Goal: Information Seeking & Learning: Learn about a topic

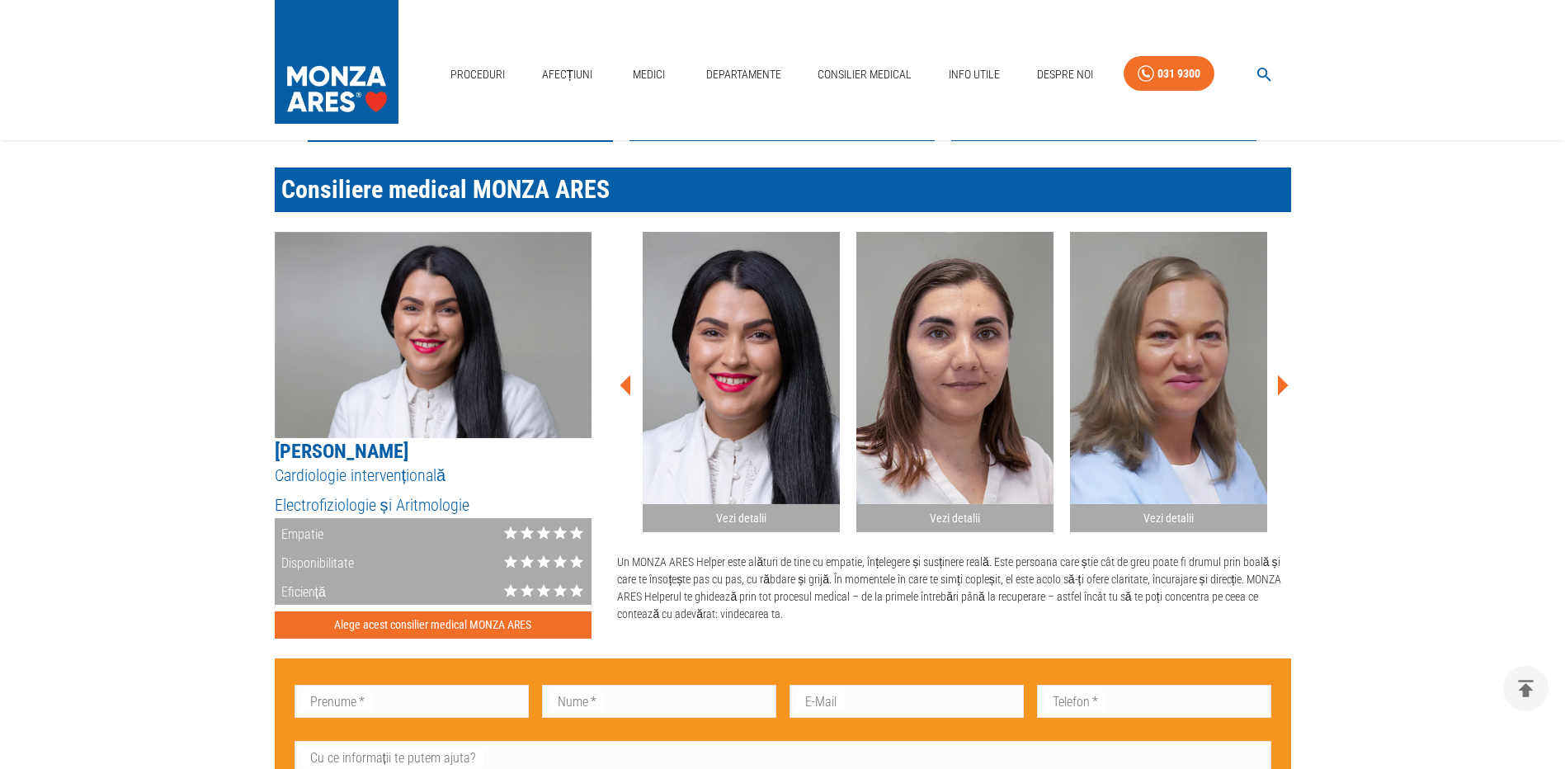
scroll to position [990, 0]
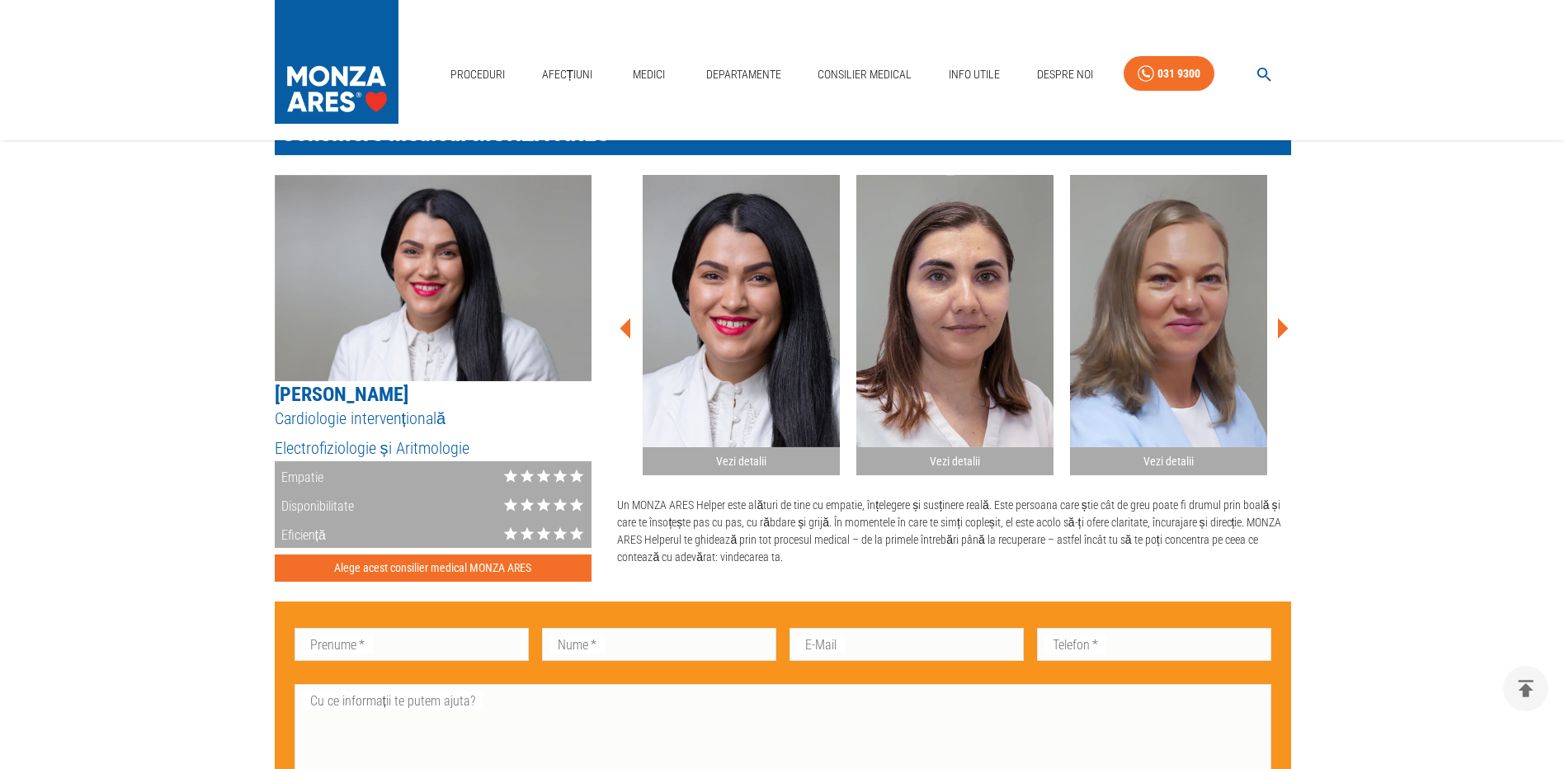
click at [1284, 334] on icon at bounding box center [1281, 328] width 49 height 49
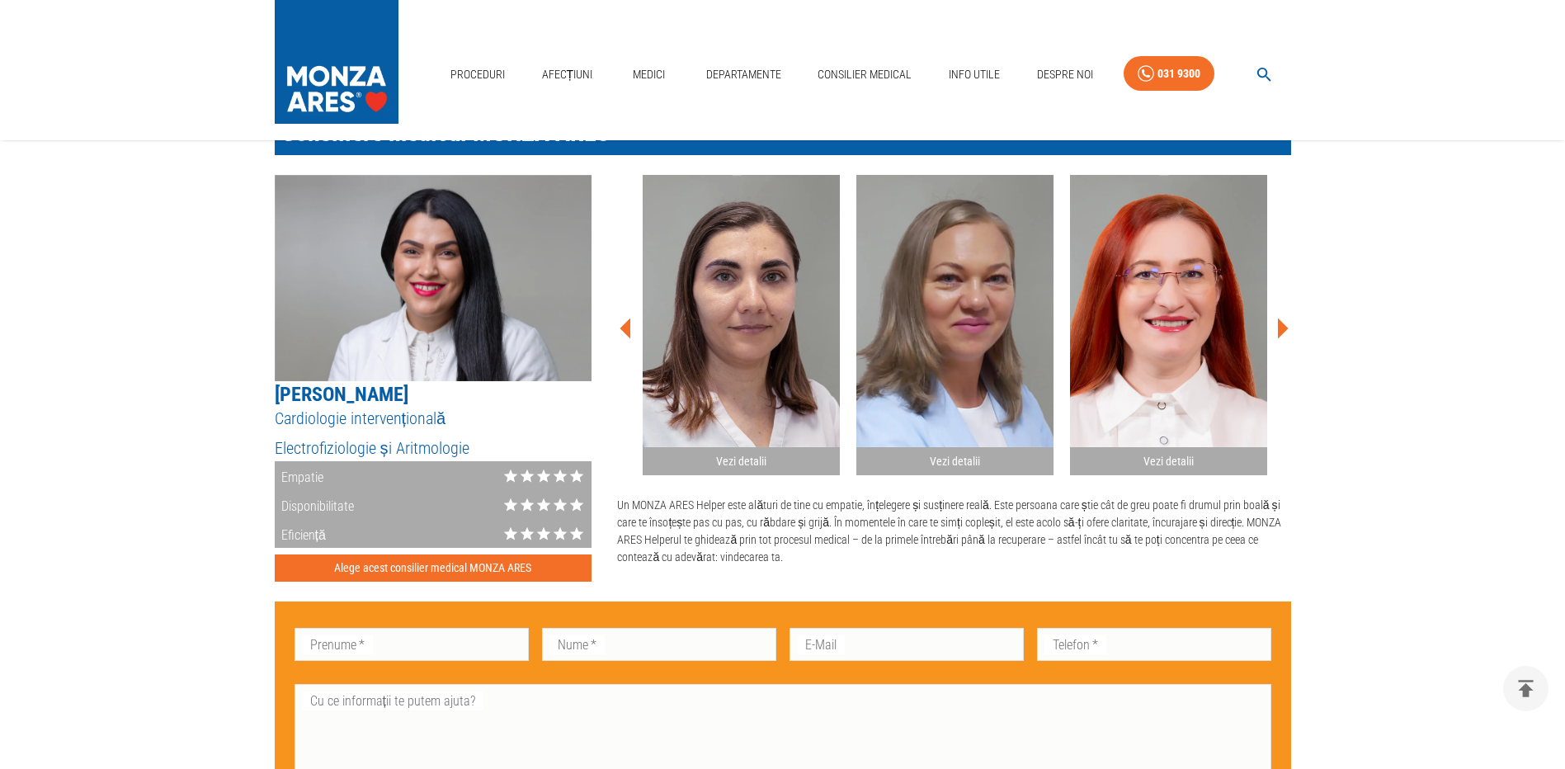
click at [1284, 334] on icon at bounding box center [1281, 328] width 49 height 49
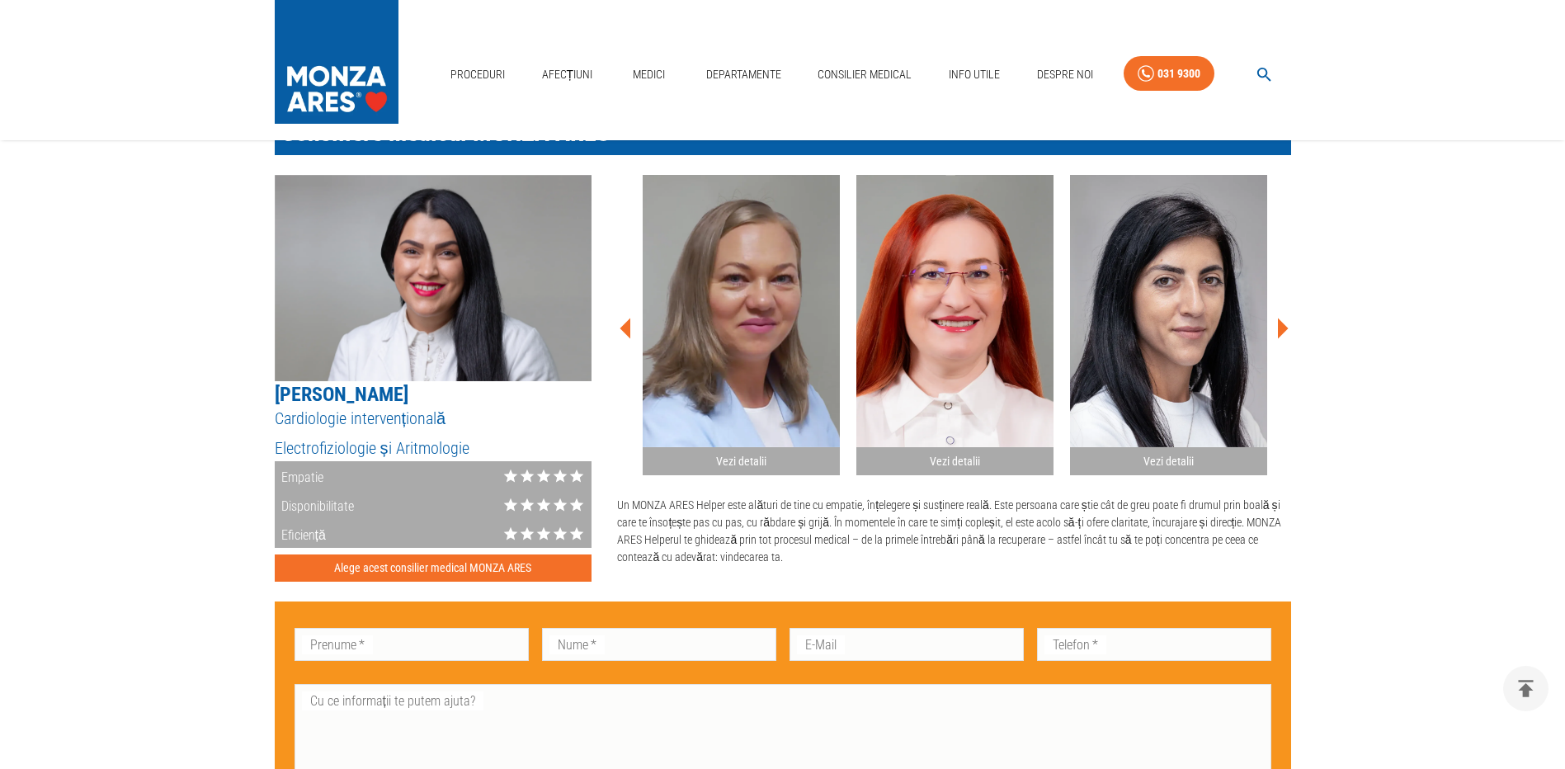
click at [1284, 334] on icon at bounding box center [1281, 328] width 49 height 49
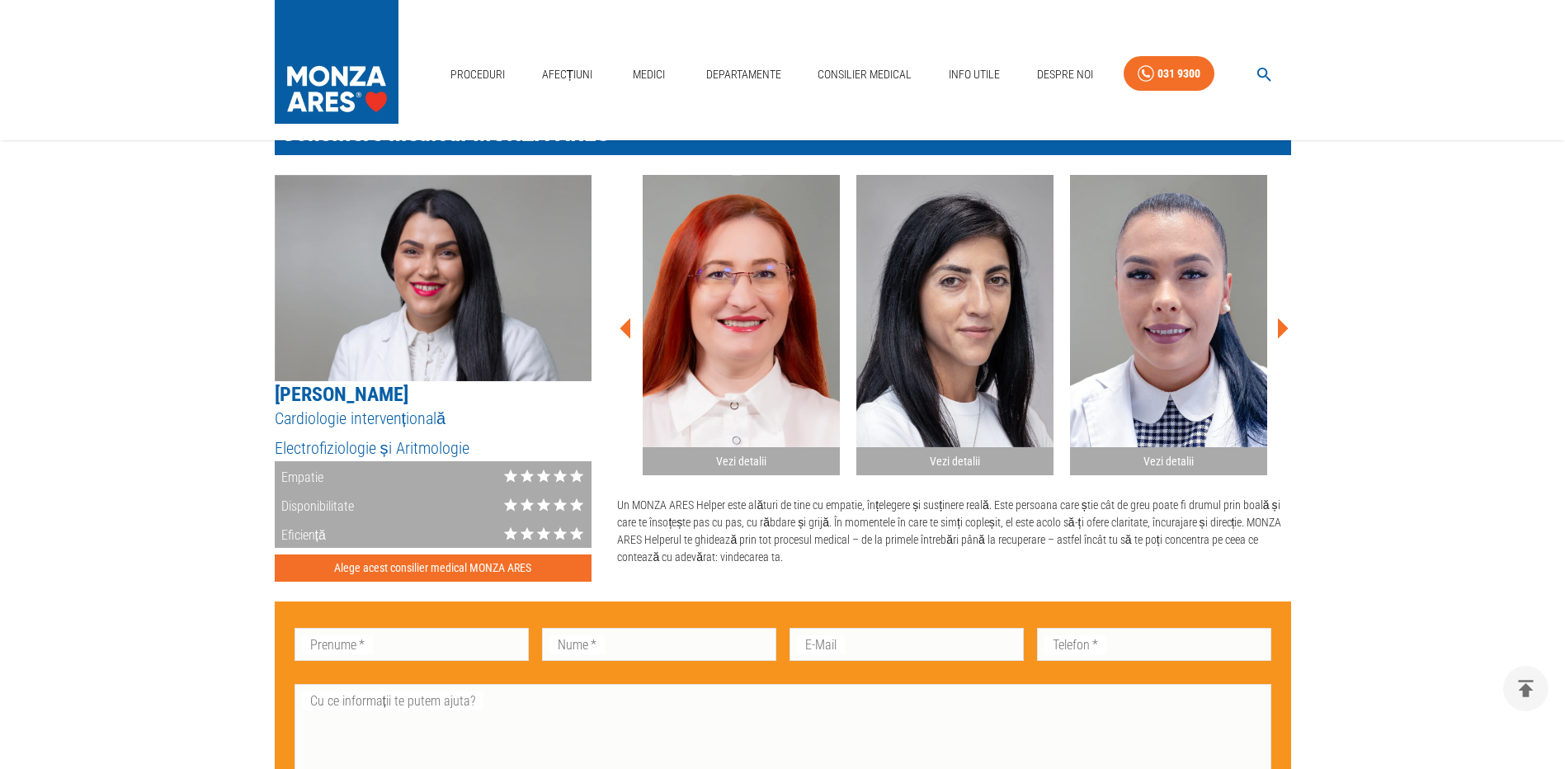
click at [1284, 334] on icon at bounding box center [1281, 328] width 49 height 49
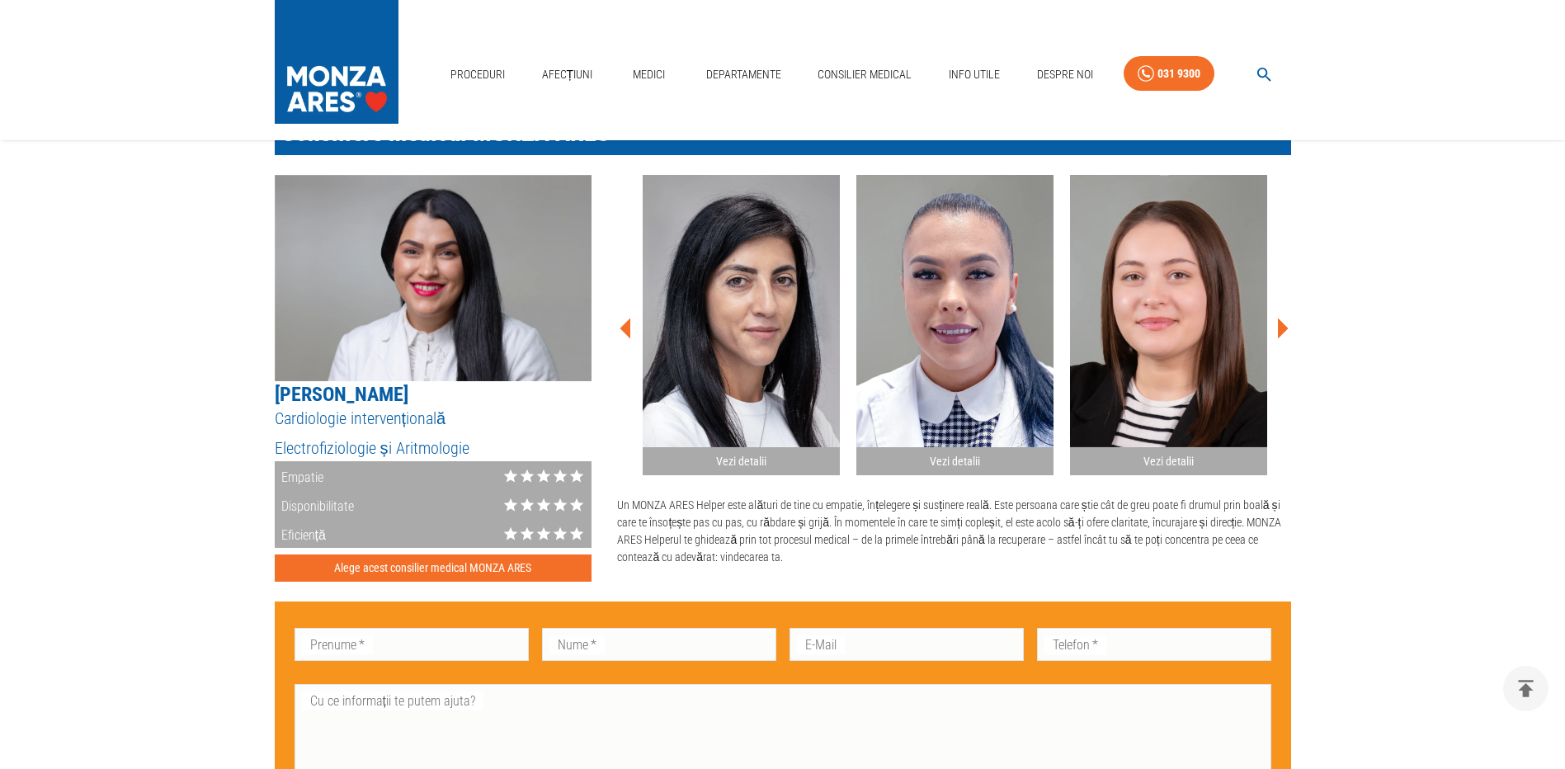
click at [1284, 334] on icon at bounding box center [1281, 328] width 49 height 49
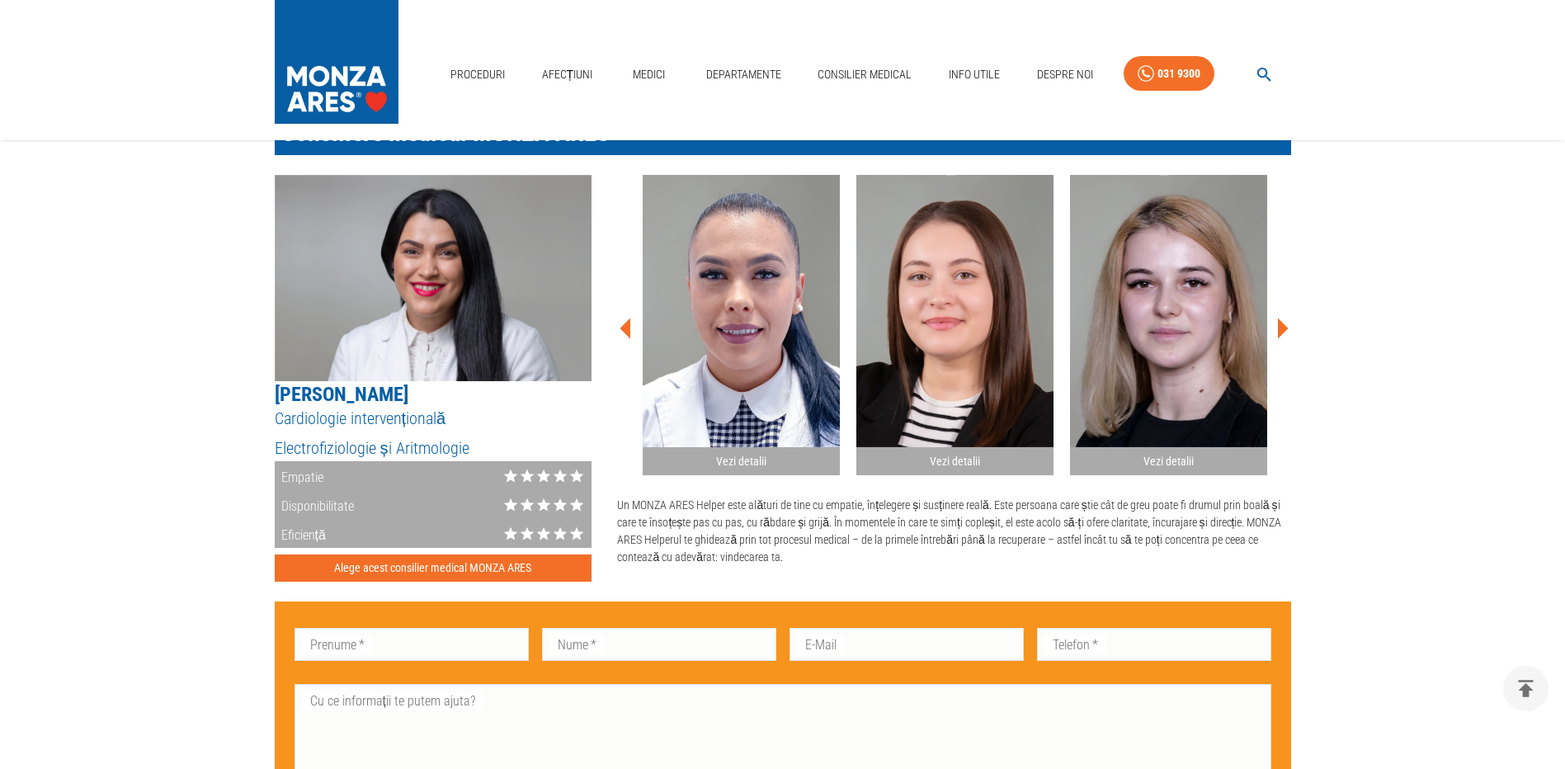
click at [1284, 334] on icon at bounding box center [1281, 328] width 49 height 49
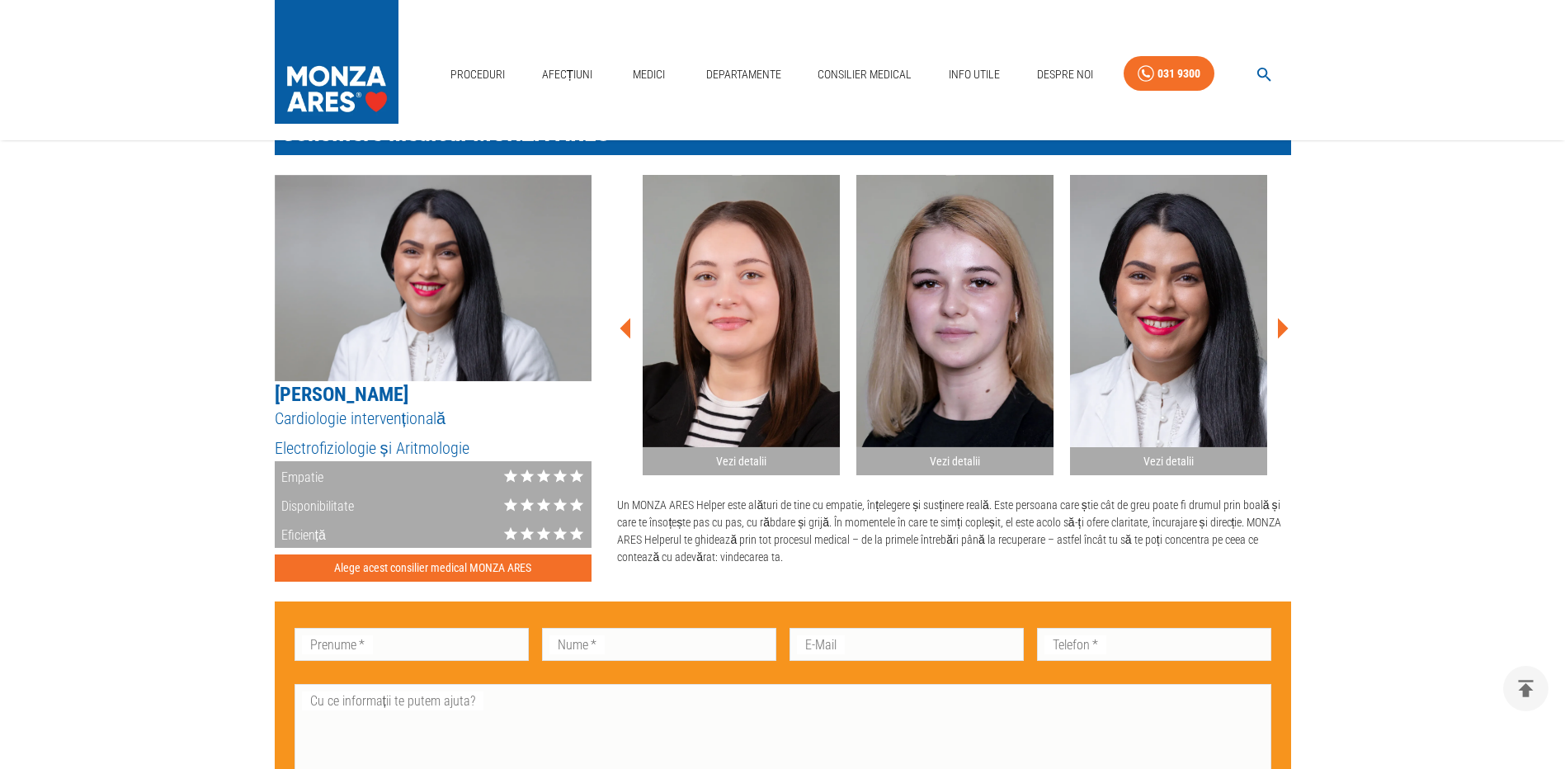
click at [1284, 334] on icon at bounding box center [1281, 328] width 49 height 49
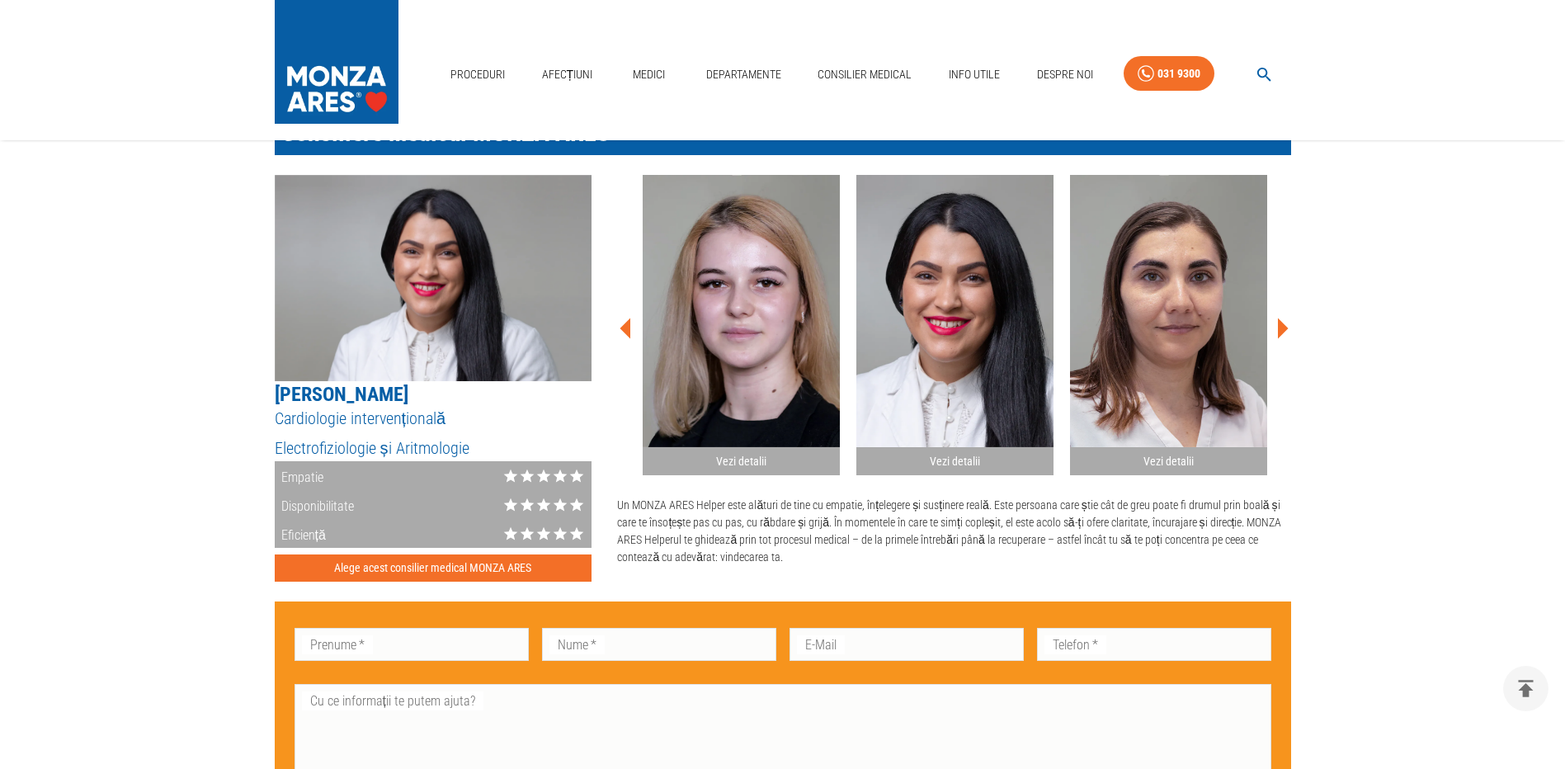
click at [1284, 334] on icon at bounding box center [1281, 328] width 49 height 49
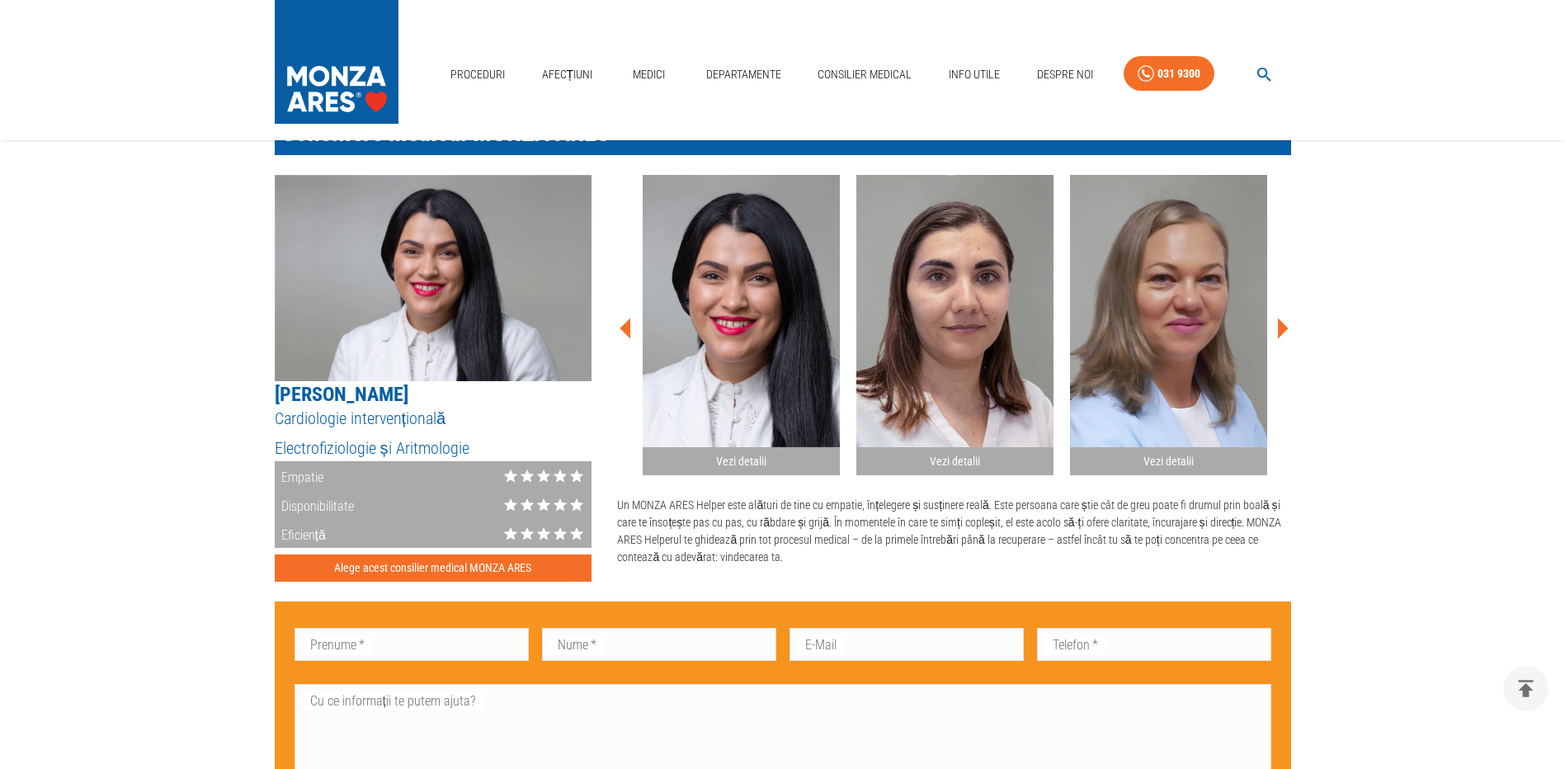
click at [1284, 334] on icon at bounding box center [1281, 328] width 49 height 49
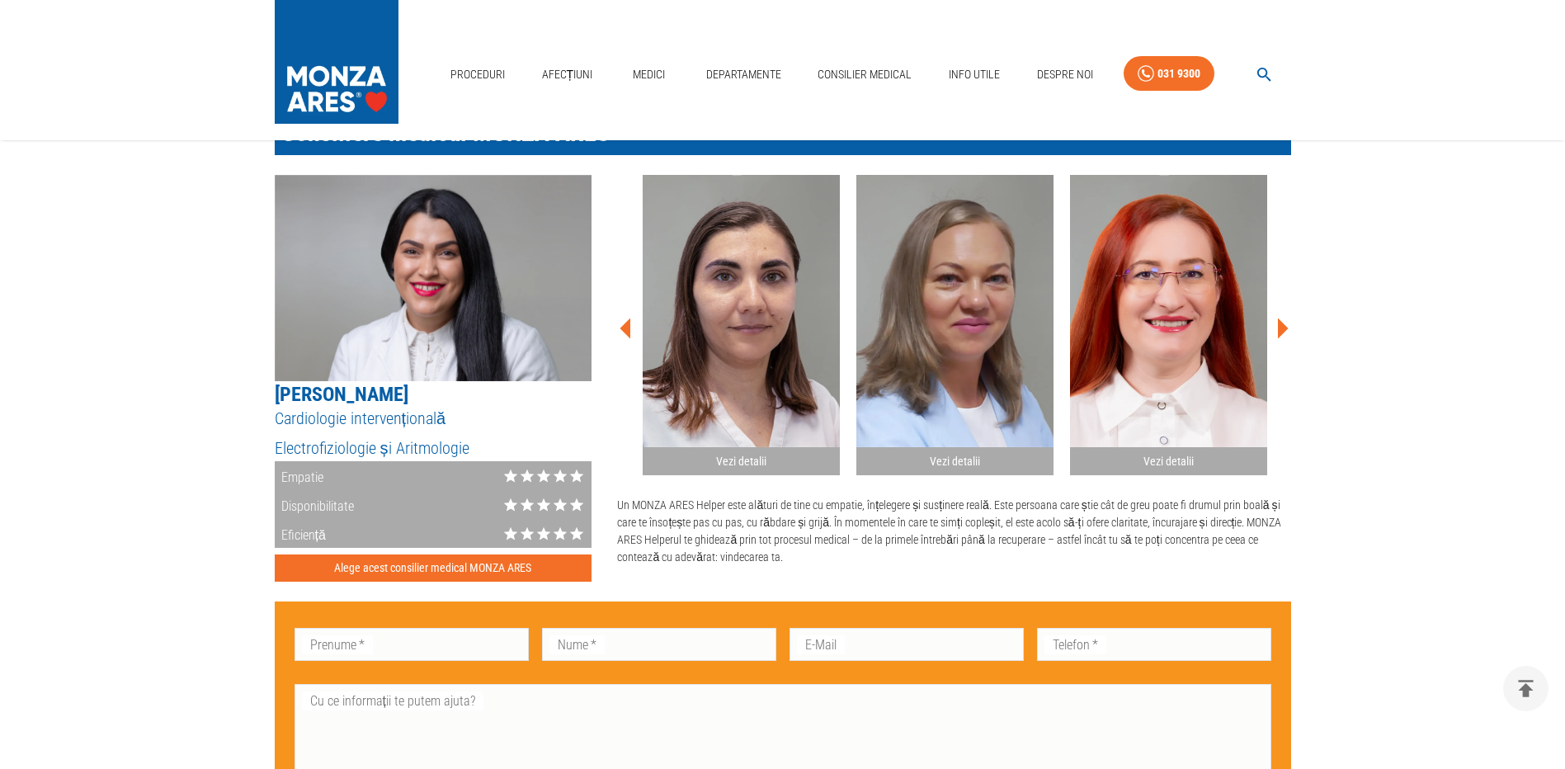
click at [1284, 334] on icon at bounding box center [1281, 328] width 49 height 49
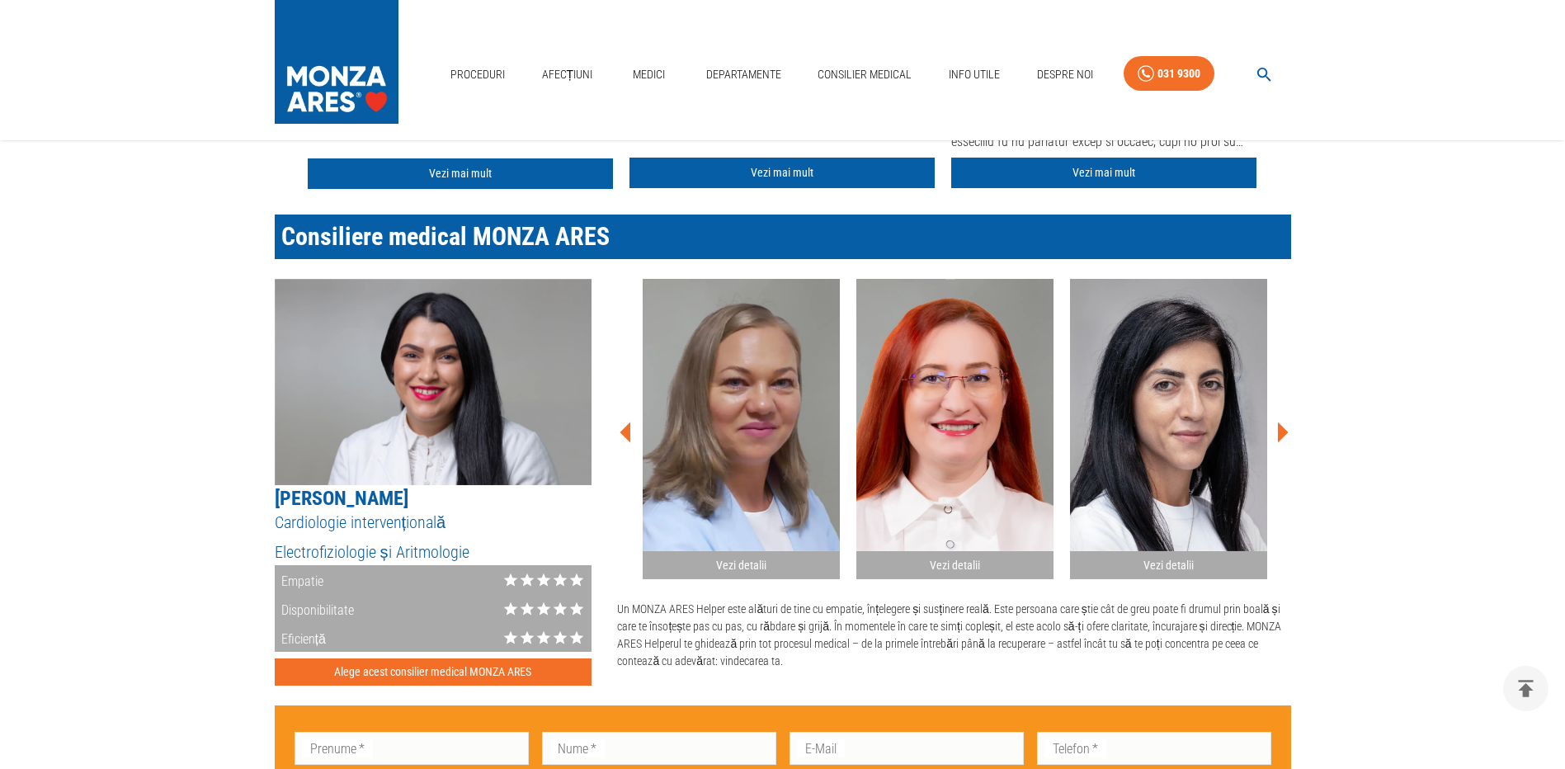
scroll to position [825, 0]
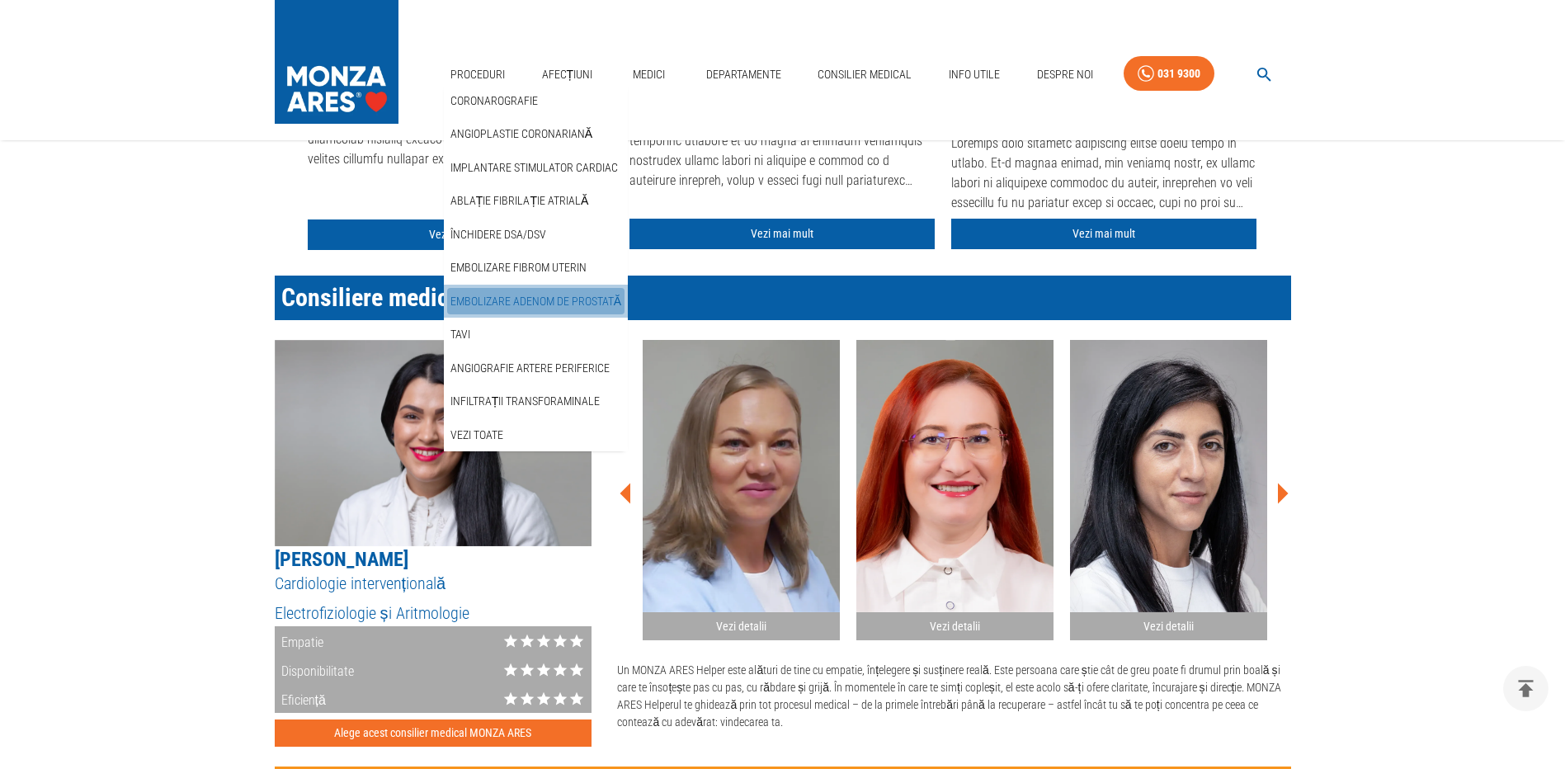
click at [499, 297] on link "Embolizare adenom de prostată" at bounding box center [535, 301] width 177 height 27
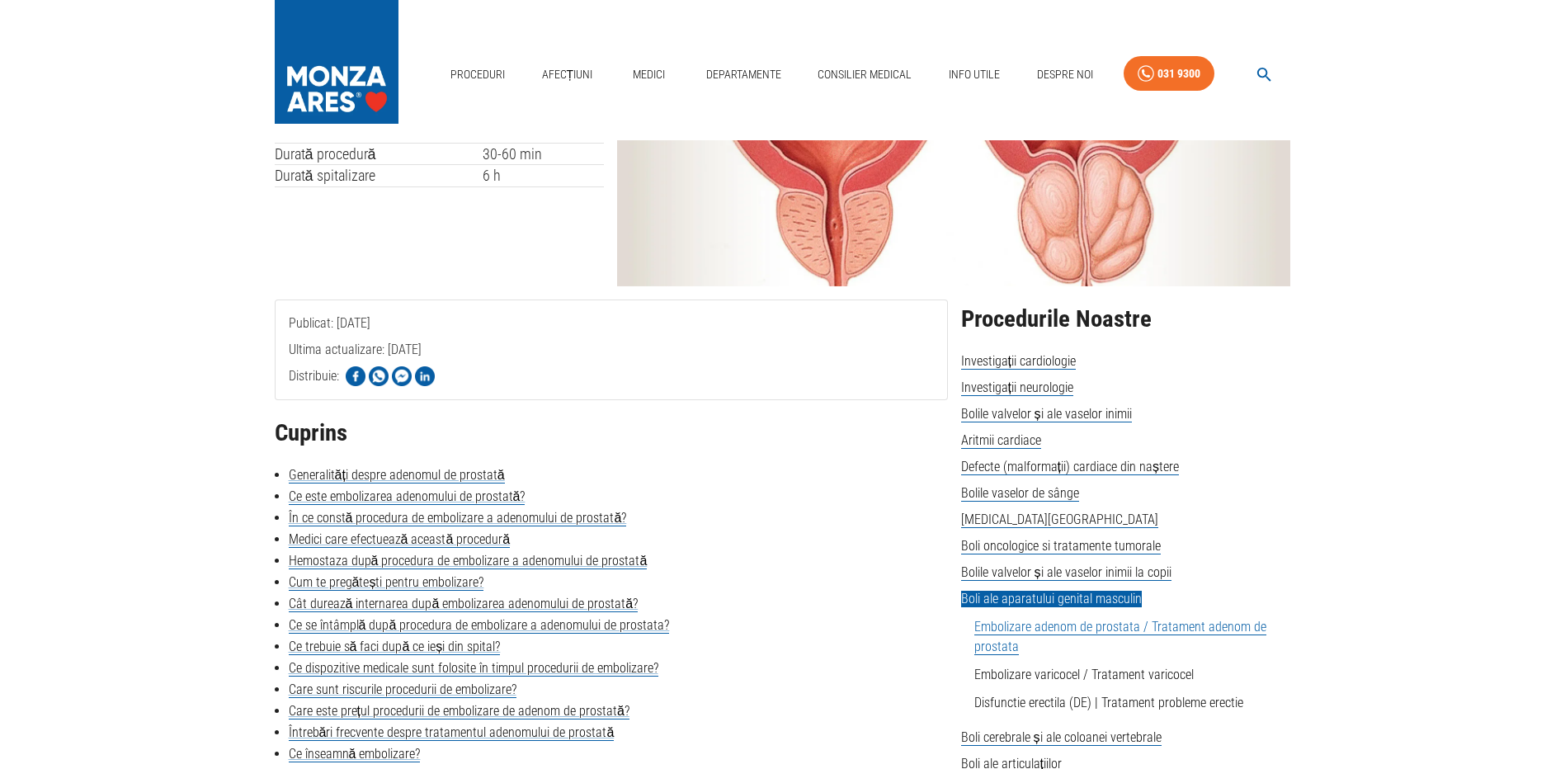
scroll to position [165, 0]
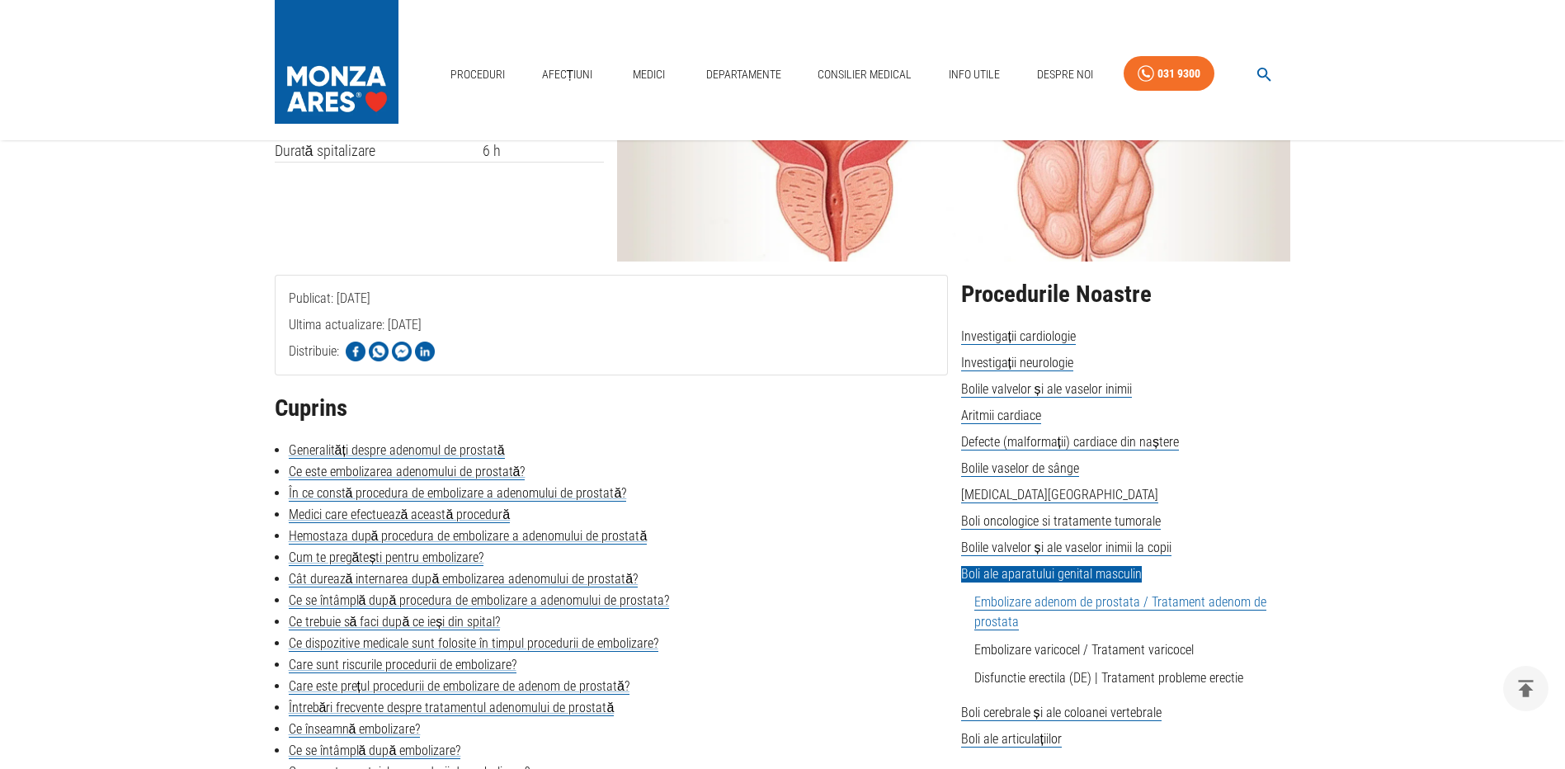
click at [1052, 605] on link "Embolizare adenom de prostata / Tratament adenom de prostata" at bounding box center [1120, 612] width 292 height 36
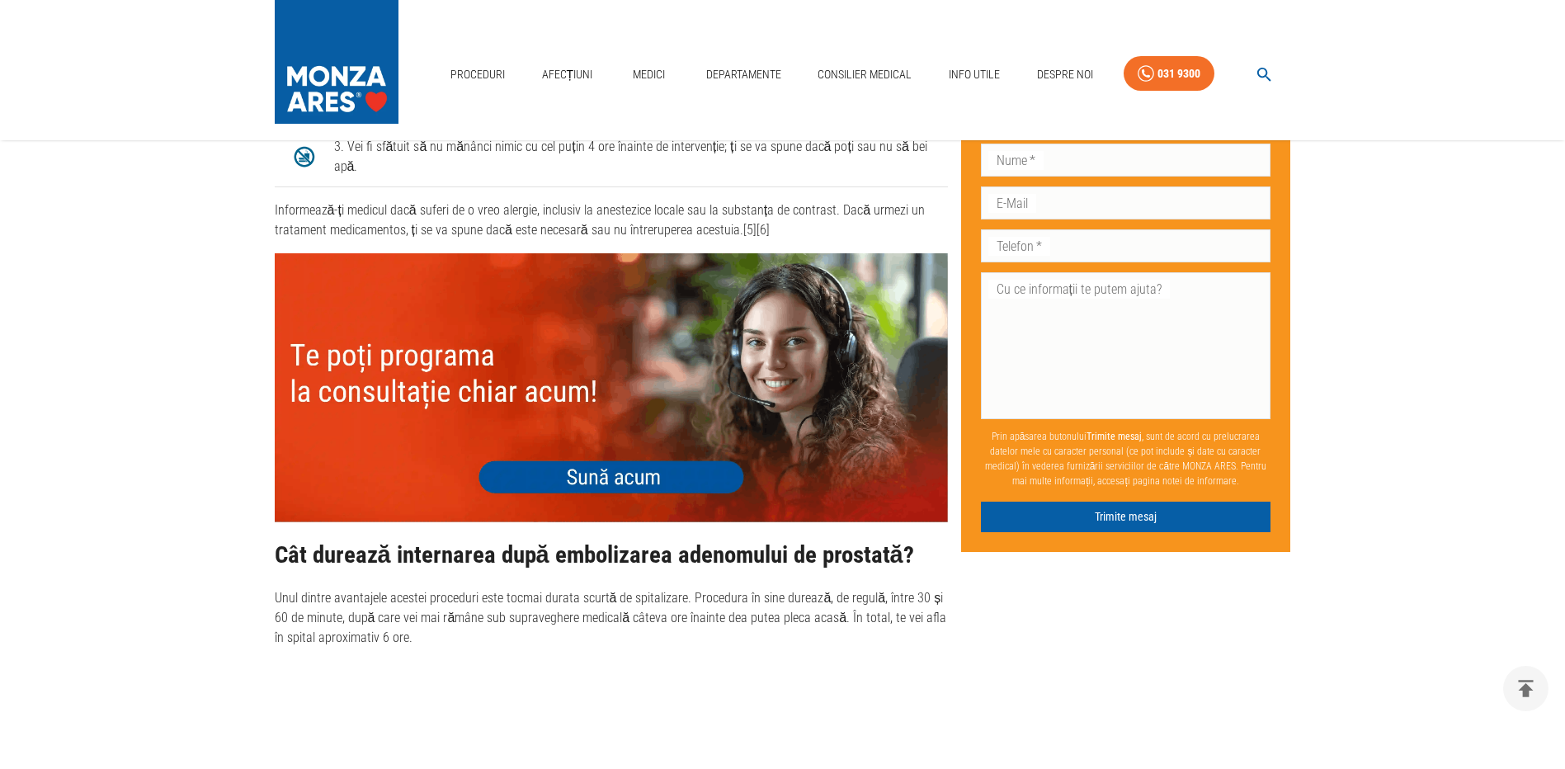
scroll to position [2475, 0]
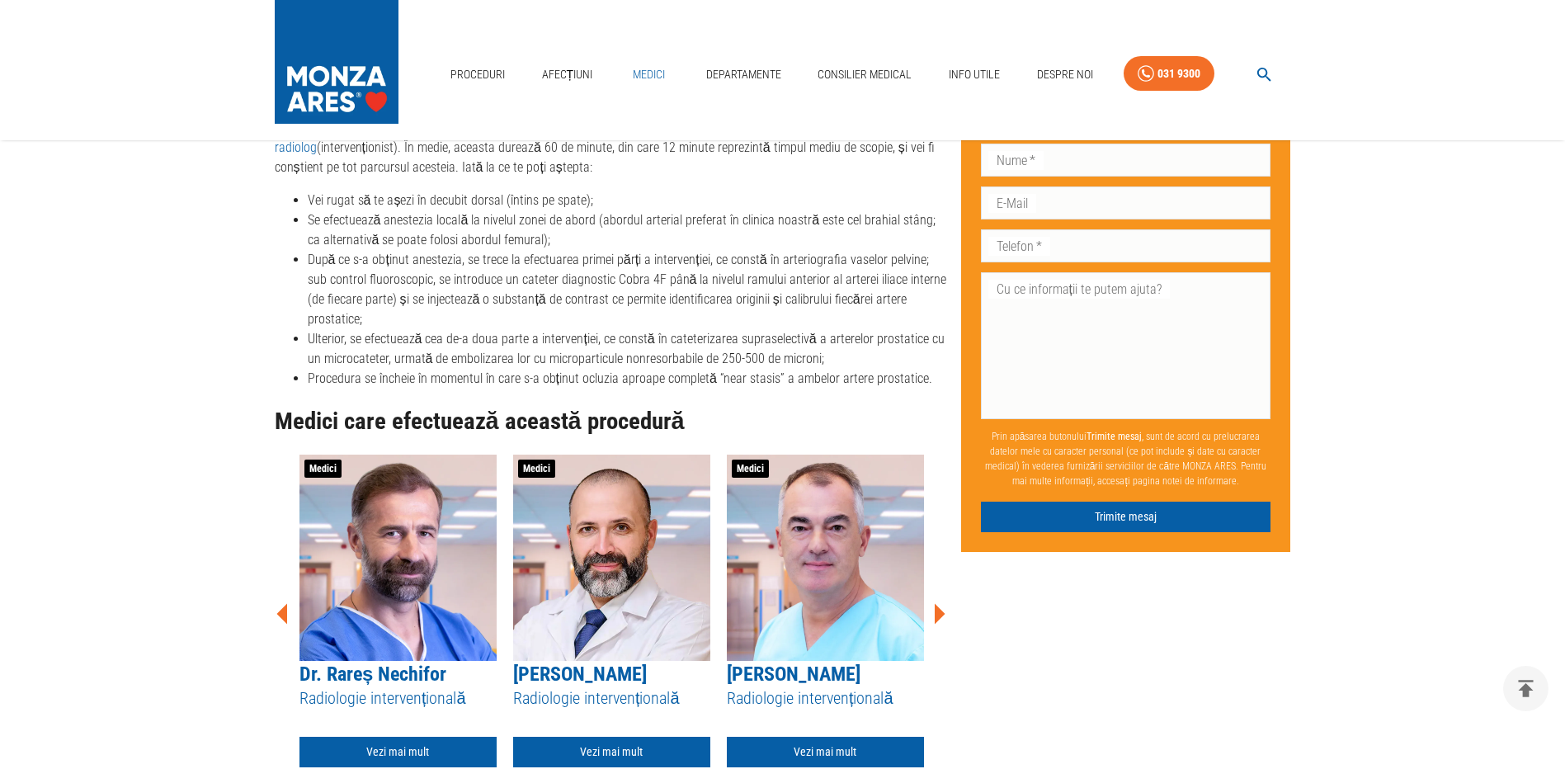
click at [652, 65] on link "Medici" at bounding box center [649, 75] width 53 height 34
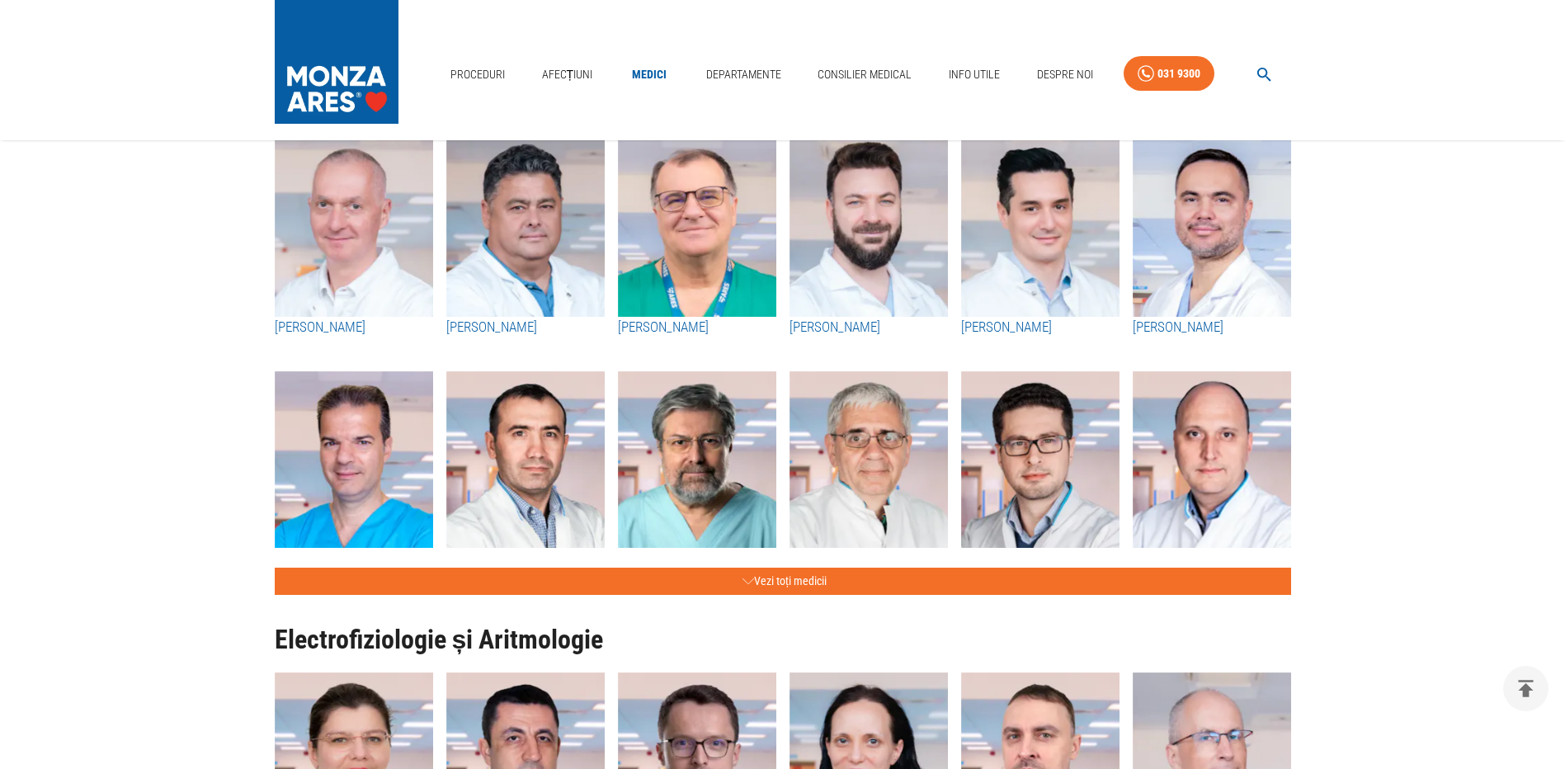
scroll to position [660, 0]
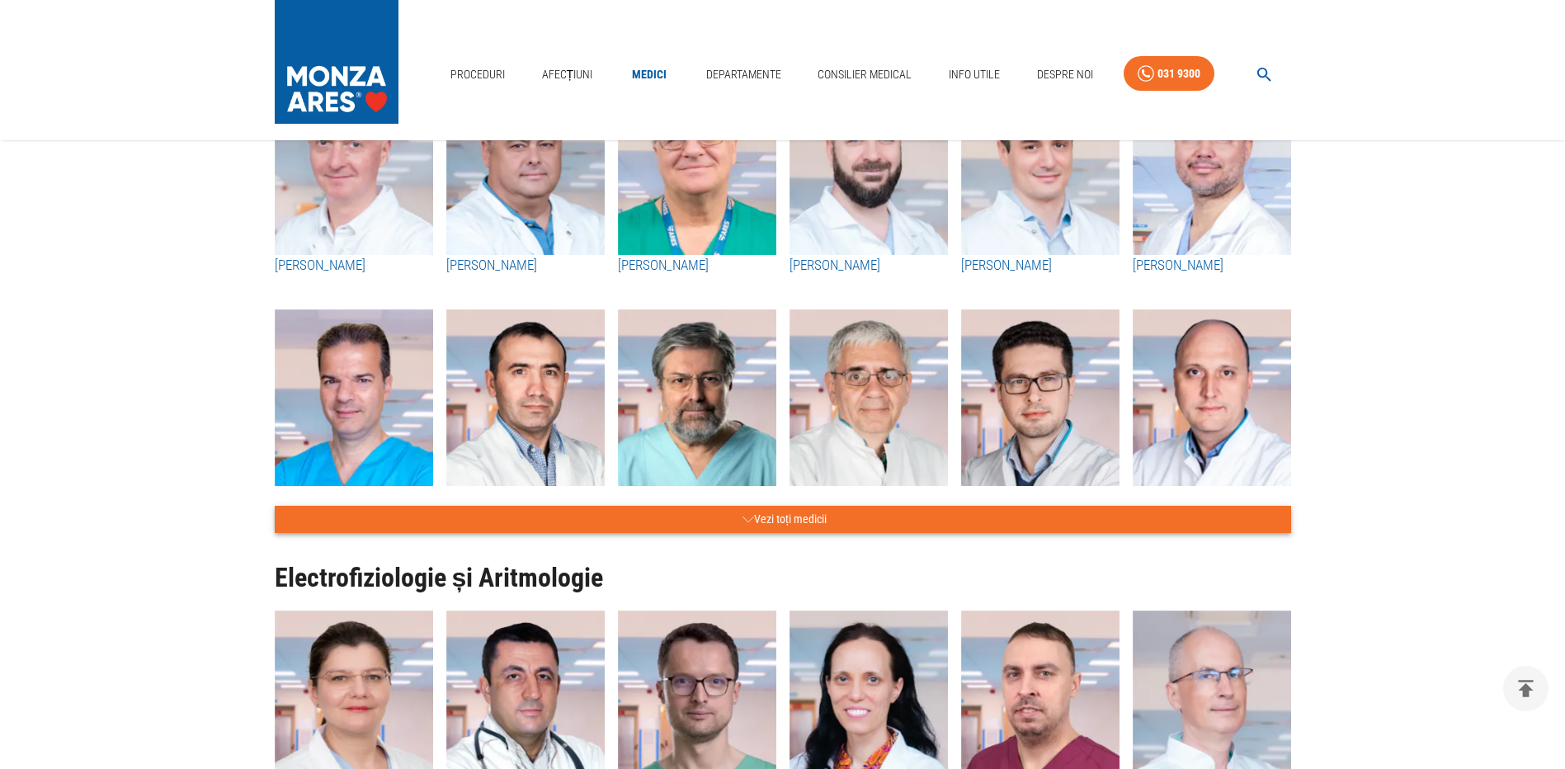
click at [780, 519] on button "Vezi toți medicii" at bounding box center [783, 519] width 1016 height 27
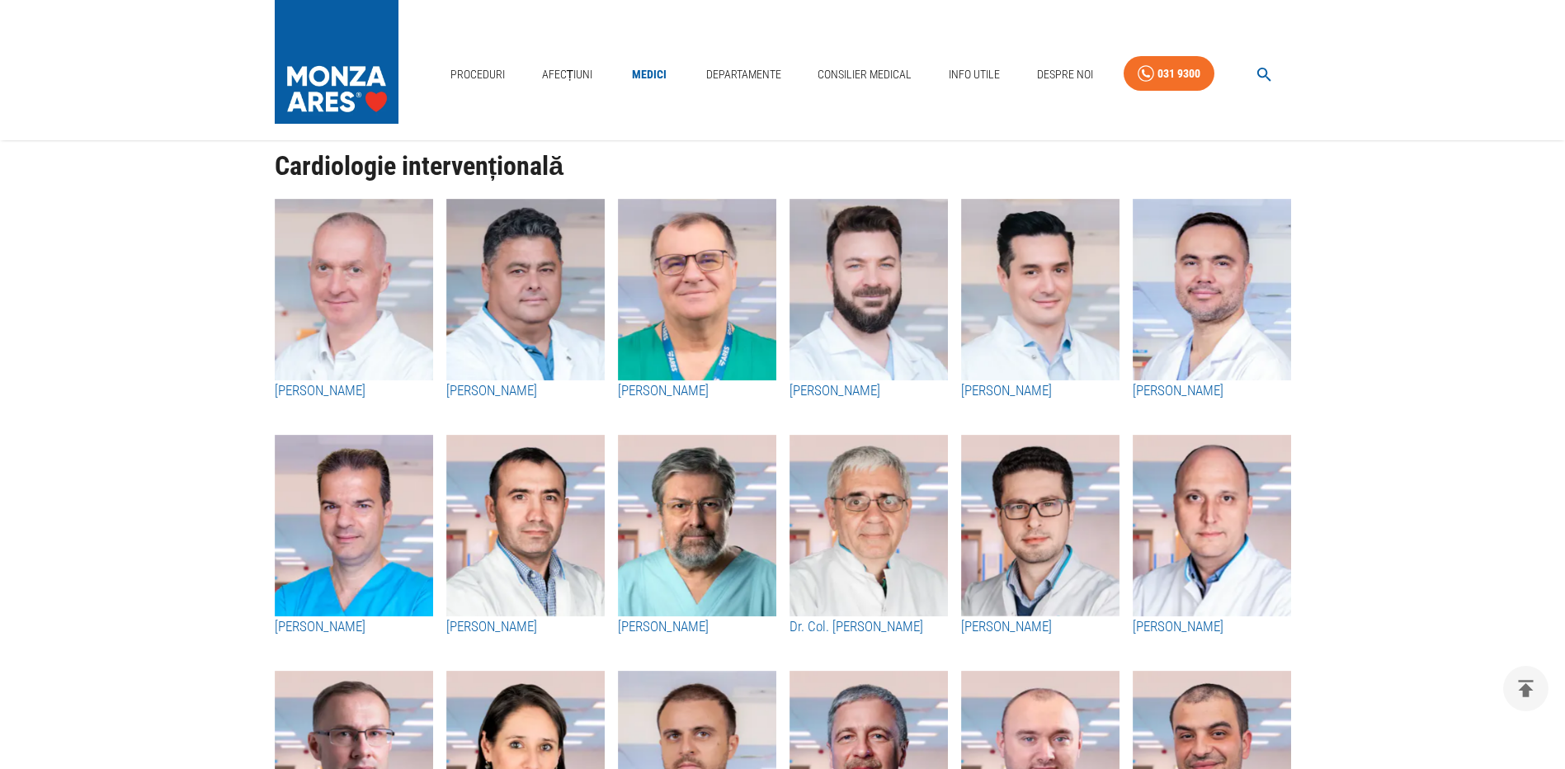
scroll to position [495, 0]
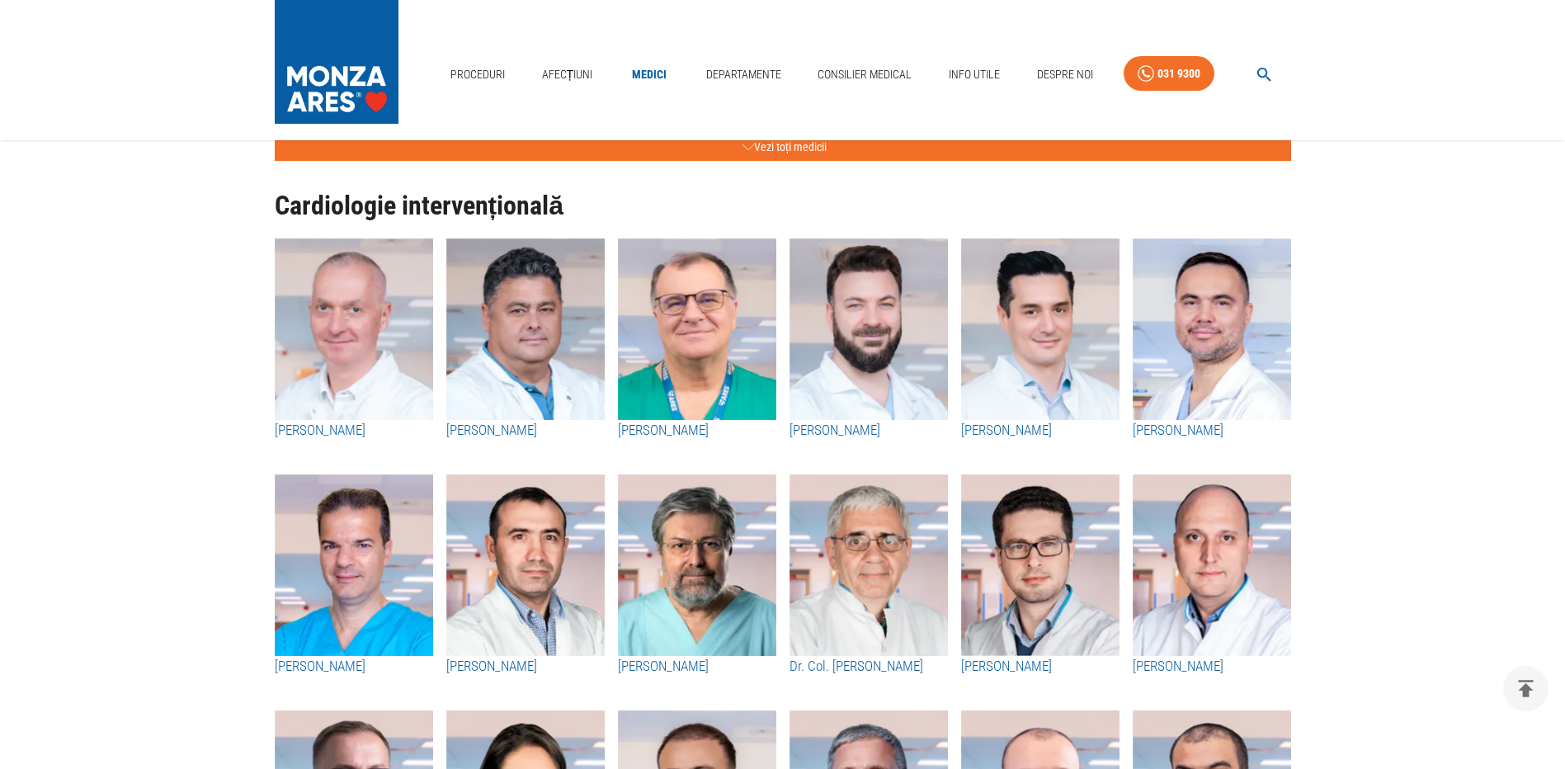
click at [339, 426] on h3 "Dr. Dan Deleanu" at bounding box center [354, 430] width 158 height 21
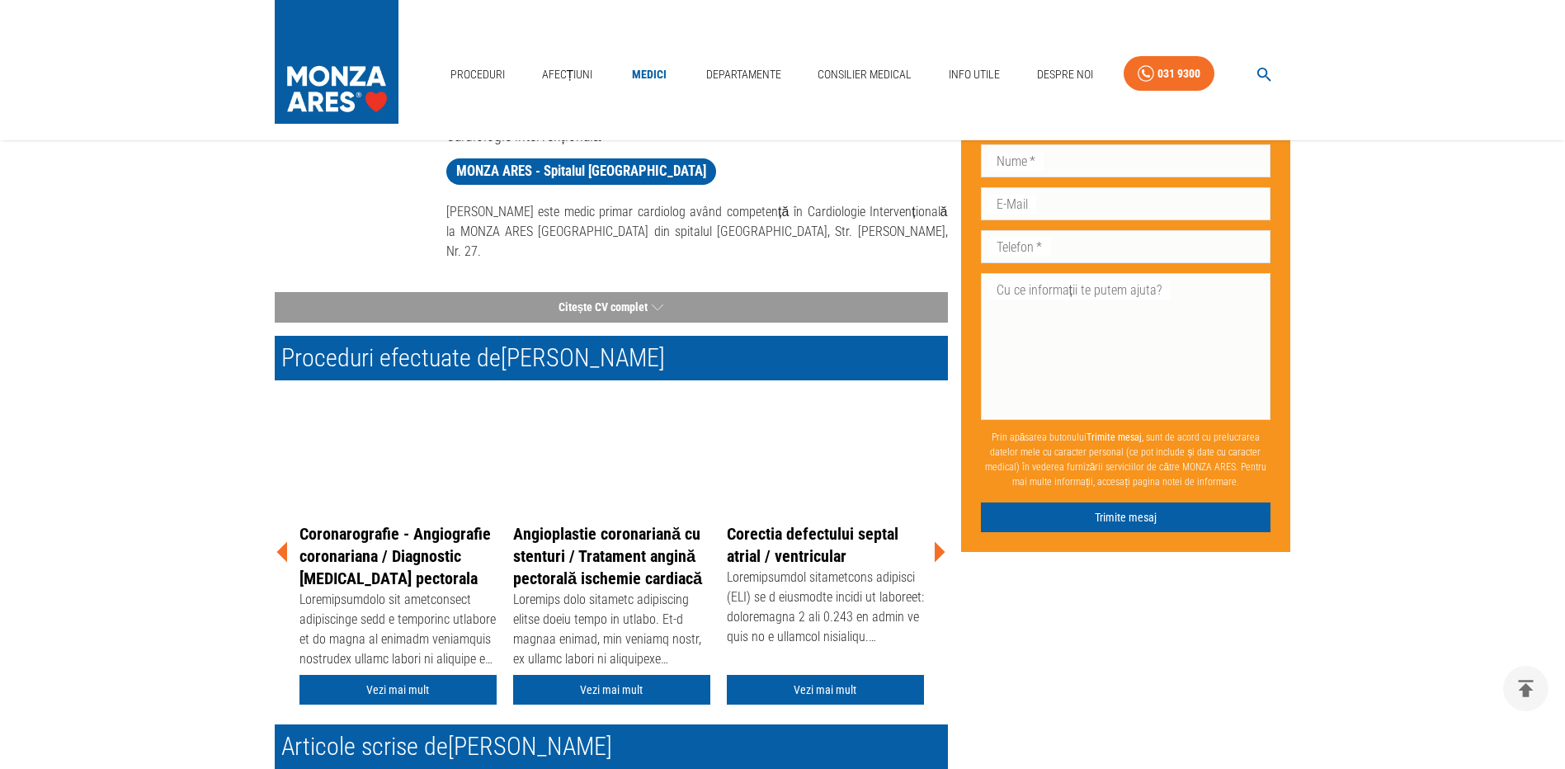
scroll to position [165, 0]
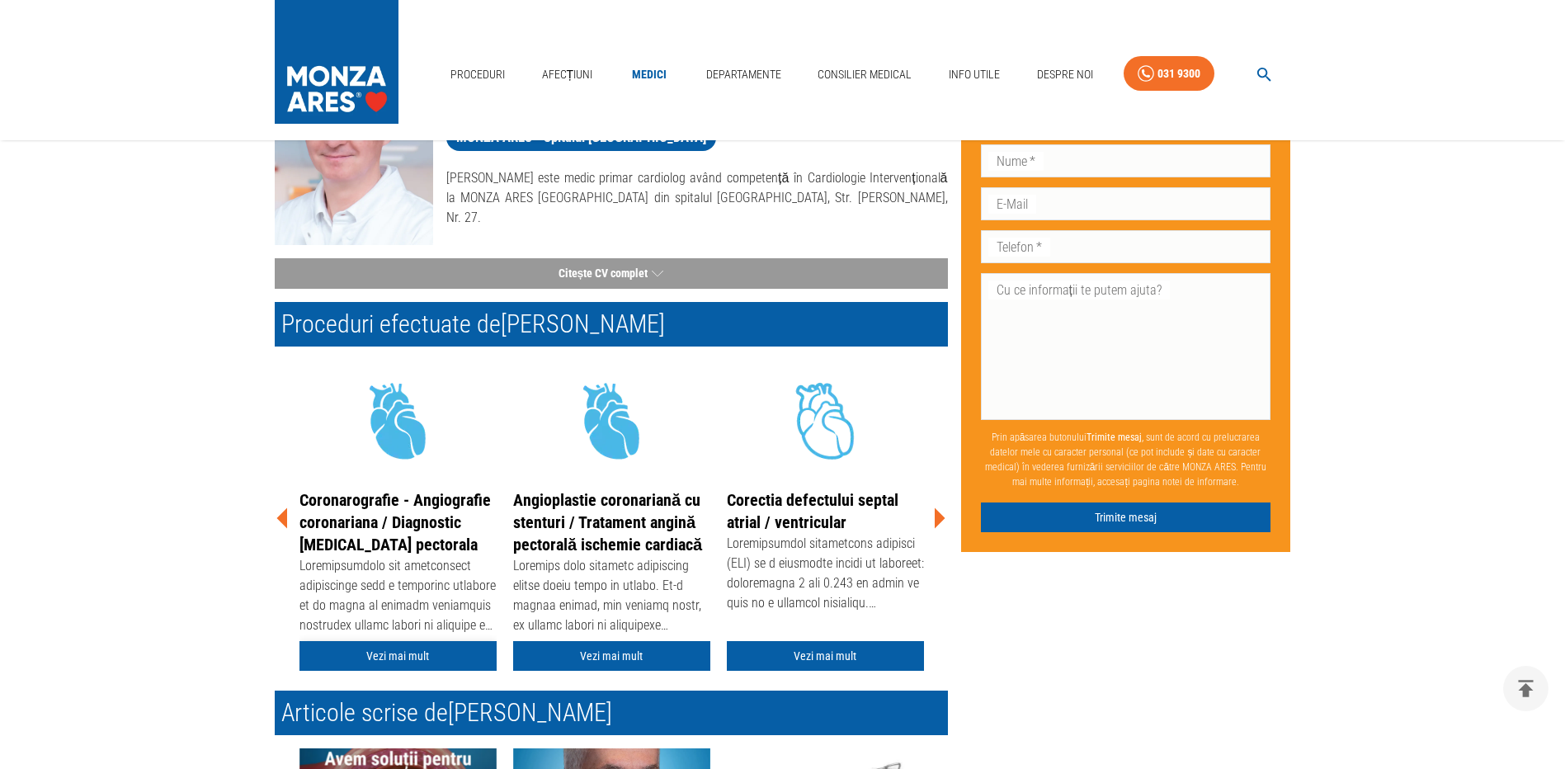
click at [415, 654] on link "Vezi mai mult" at bounding box center [397, 656] width 197 height 31
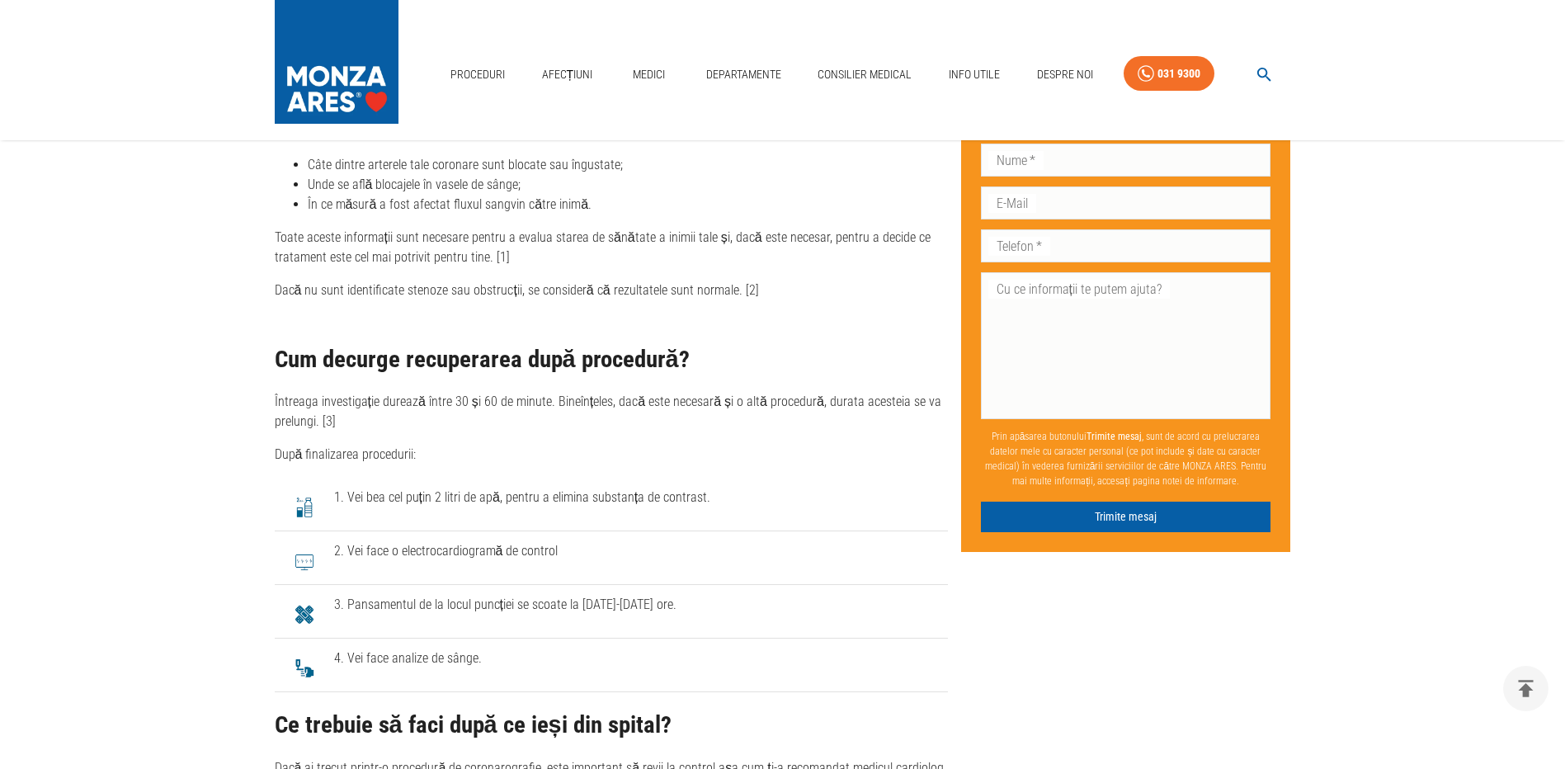
scroll to position [3794, 0]
